Goal: Task Accomplishment & Management: Use online tool/utility

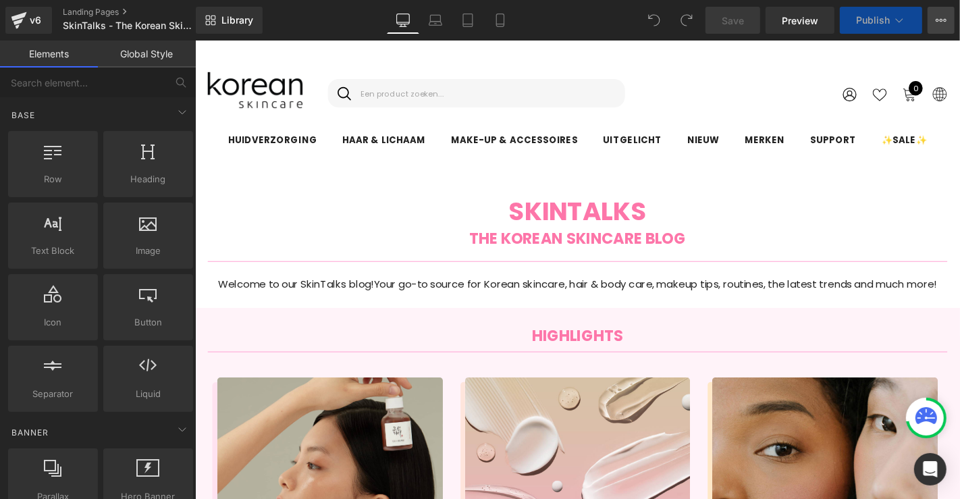
click at [949, 22] on button "View Live Page View with current Template Save Template to Library Schedule Pub…" at bounding box center [941, 20] width 27 height 27
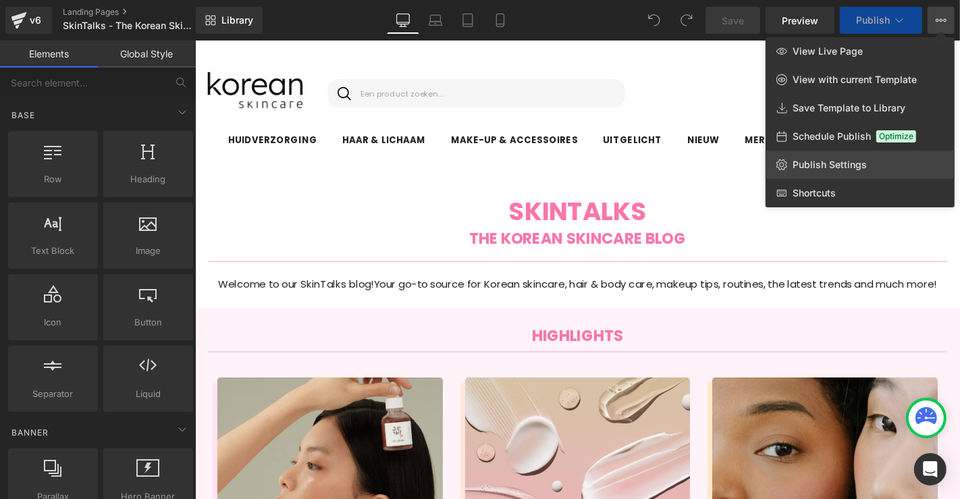
click at [839, 159] on span "Publish Settings" at bounding box center [830, 165] width 74 height 12
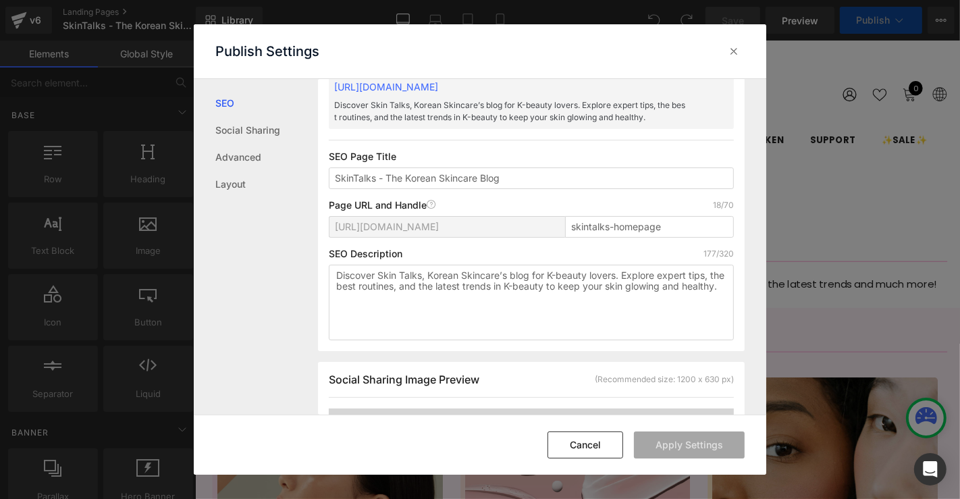
scroll to position [82, 0]
click at [646, 226] on input "skintalks-homepage" at bounding box center [649, 227] width 169 height 22
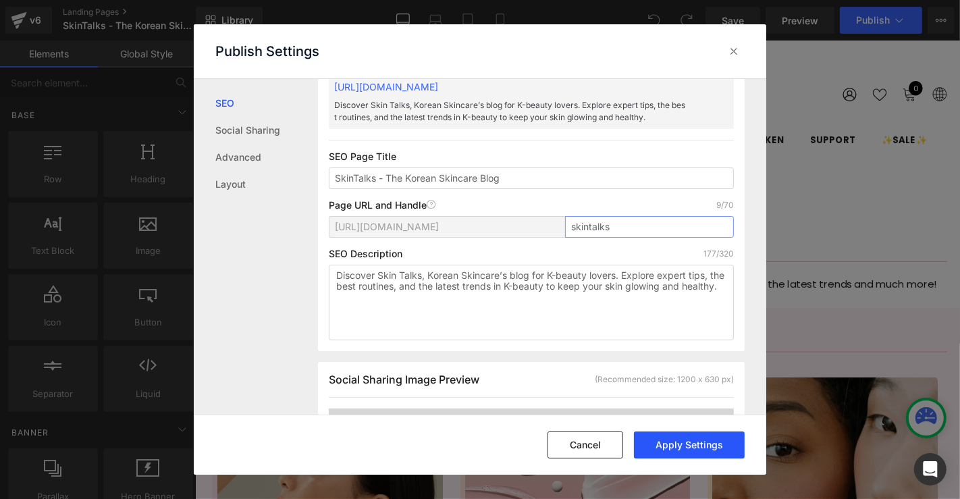
type input "skintalks"
click at [712, 448] on button "Apply Settings" at bounding box center [689, 445] width 111 height 27
click at [736, 51] on icon at bounding box center [734, 52] width 14 height 14
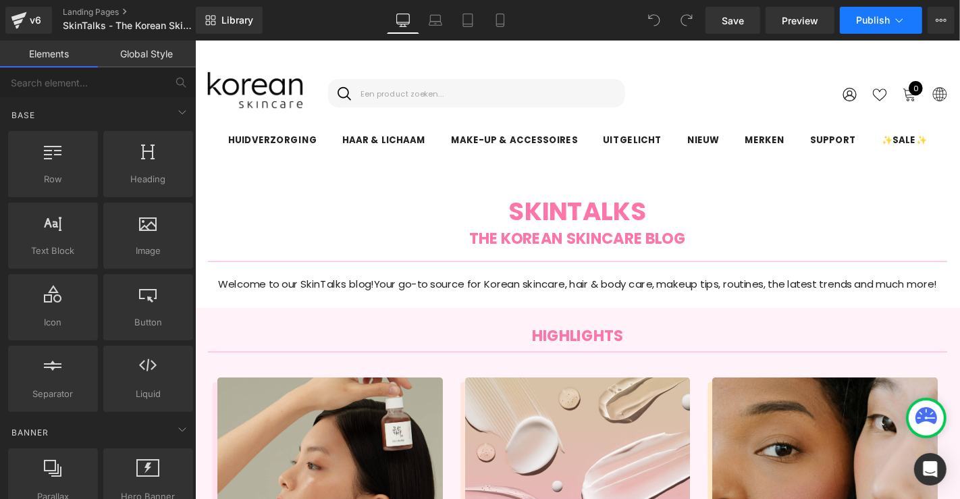
click at [870, 24] on span "Publish" at bounding box center [873, 20] width 34 height 11
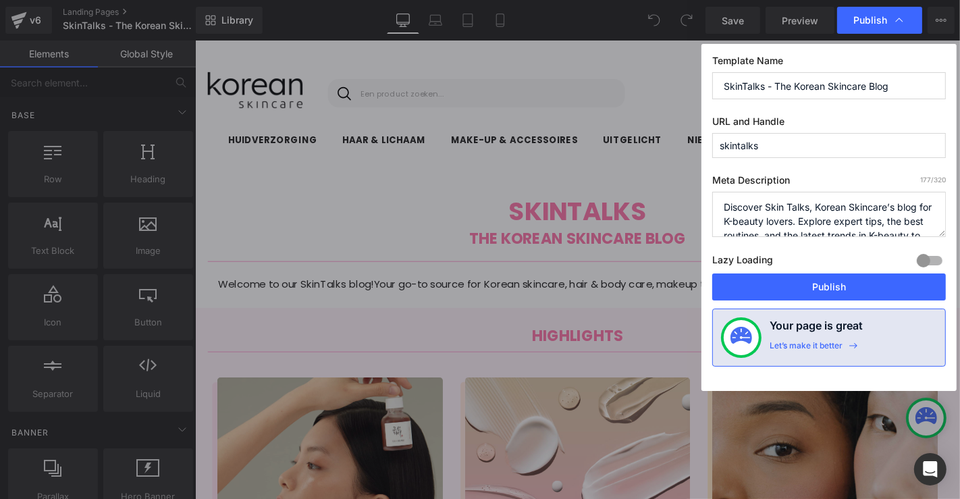
scroll to position [28, 0]
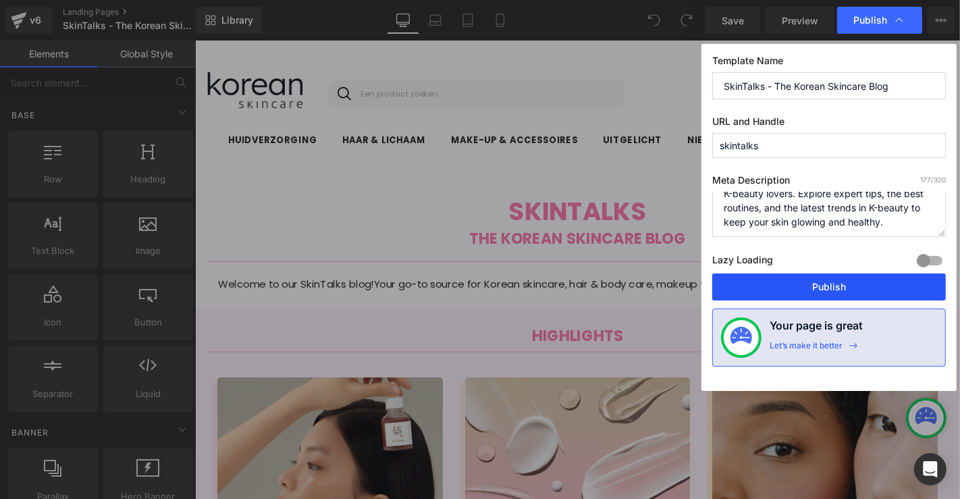
click at [829, 292] on button "Publish" at bounding box center [829, 287] width 234 height 27
